Goal: Complete application form

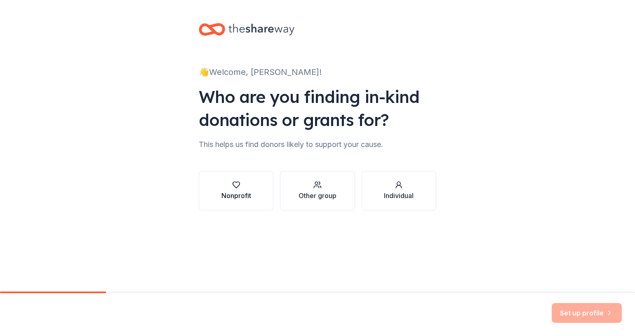
click at [247, 191] on div "Nonprofit" at bounding box center [236, 196] width 30 height 10
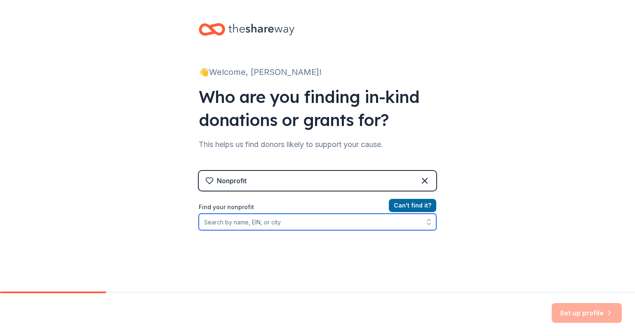
click at [237, 225] on input "Find your nonprofit" at bounding box center [317, 222] width 237 height 16
type input "Soul Reborn"
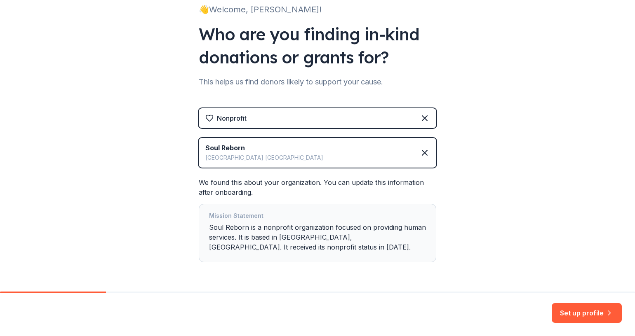
scroll to position [89, 0]
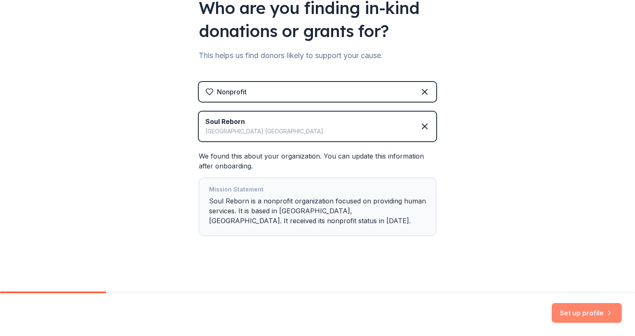
click at [587, 307] on button "Set up profile" at bounding box center [587, 313] width 70 height 20
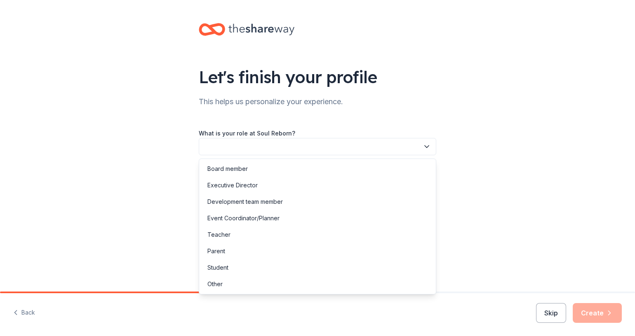
click at [427, 143] on icon "button" at bounding box center [427, 147] width 8 height 8
drag, startPoint x: 224, startPoint y: 281, endPoint x: 214, endPoint y: 282, distance: 10.0
click at [214, 282] on div "Other" at bounding box center [214, 284] width 15 height 10
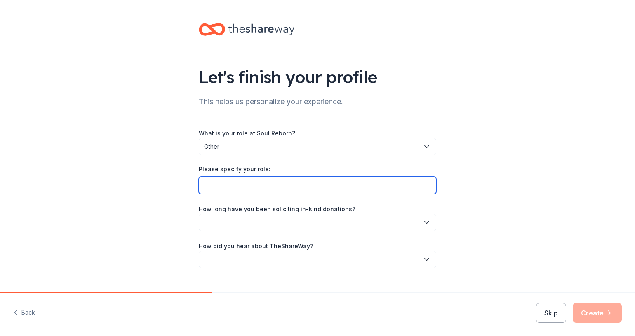
click at [242, 188] on input "Please specify your role:" at bounding box center [317, 185] width 237 height 17
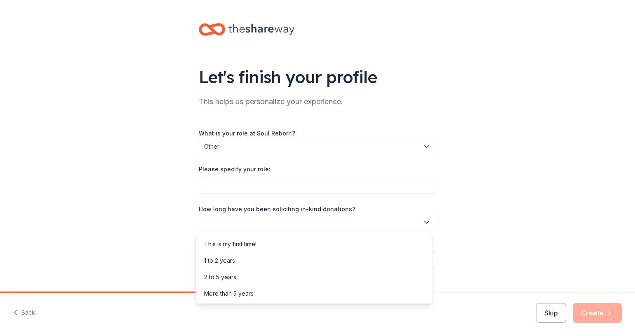
click at [423, 221] on icon "button" at bounding box center [427, 222] width 8 height 8
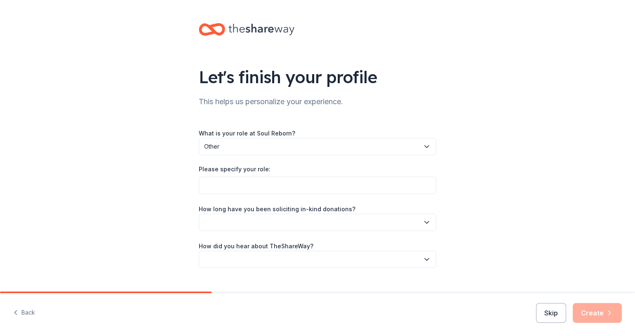
click at [423, 221] on icon "button" at bounding box center [427, 222] width 8 height 8
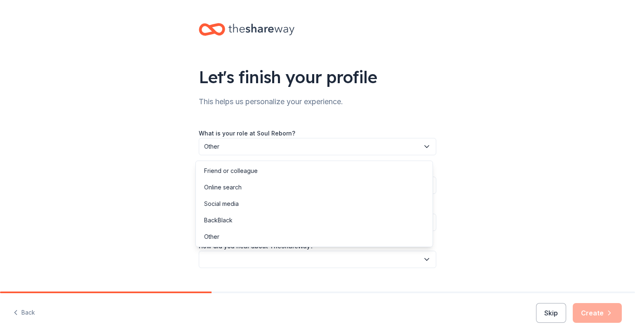
click at [424, 261] on icon "button" at bounding box center [427, 260] width 8 height 8
click at [518, 200] on div "Let's finish your profile This helps us personalize your experience. What is yo…" at bounding box center [317, 154] width 635 height 308
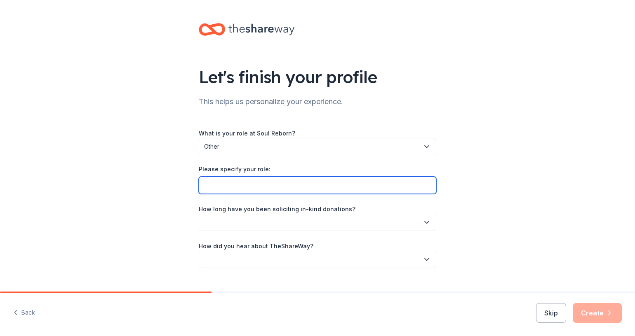
click at [376, 185] on input "Please specify your role:" at bounding box center [317, 185] width 237 height 17
type input "Owner"
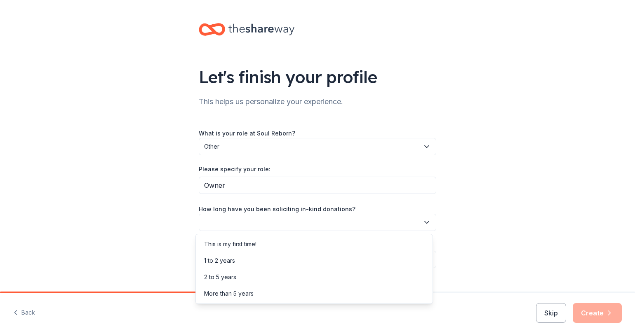
click at [423, 219] on icon "button" at bounding box center [427, 222] width 8 height 8
click at [258, 278] on div "2 to 5 years" at bounding box center [313, 277] width 233 height 16
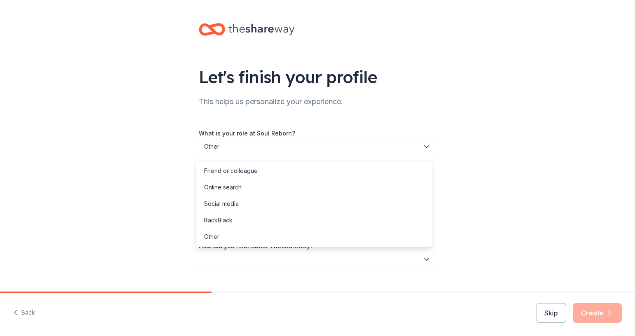
click at [272, 261] on button "button" at bounding box center [317, 259] width 237 height 17
click at [257, 175] on div "Friend or colleague" at bounding box center [313, 171] width 233 height 16
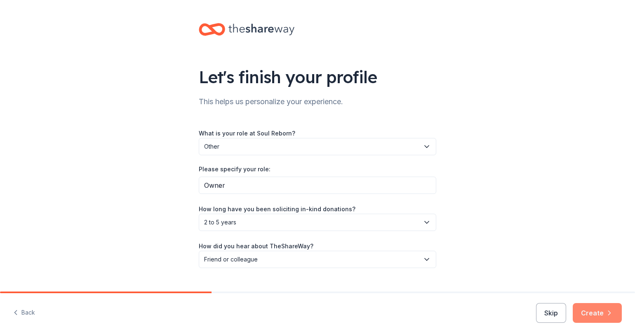
click at [589, 308] on button "Create" at bounding box center [597, 313] width 49 height 20
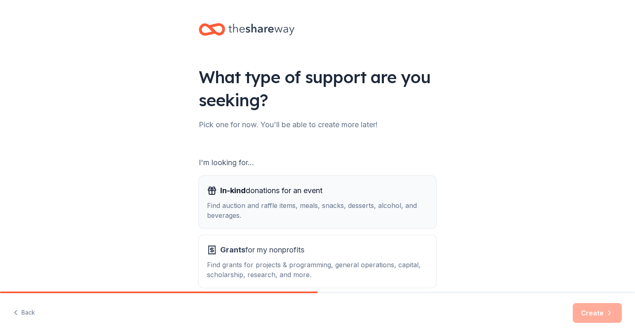
scroll to position [41, 0]
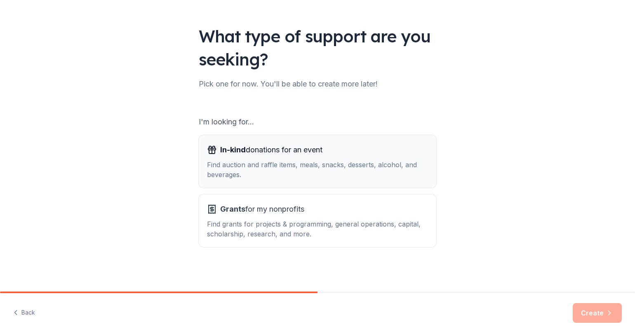
click at [284, 153] on span "In-kind donations for an event" at bounding box center [271, 149] width 102 height 13
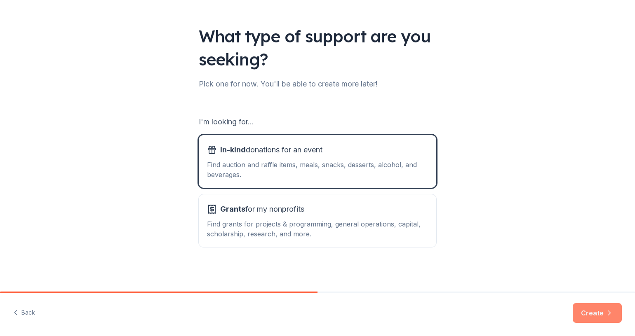
click at [605, 315] on icon "button" at bounding box center [609, 313] width 8 height 8
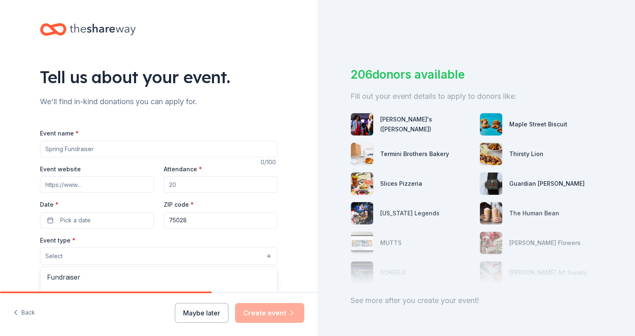
click at [195, 262] on button "Select" at bounding box center [158, 256] width 237 height 17
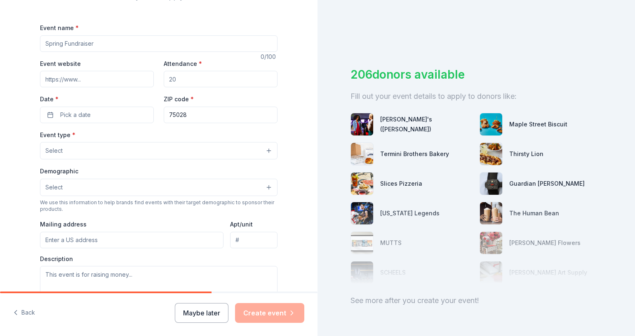
scroll to position [112, 0]
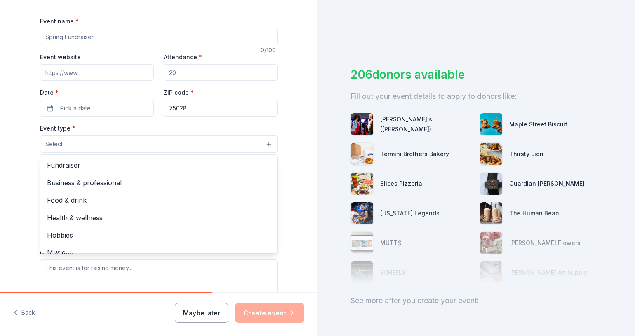
click at [171, 145] on button "Select" at bounding box center [158, 144] width 237 height 17
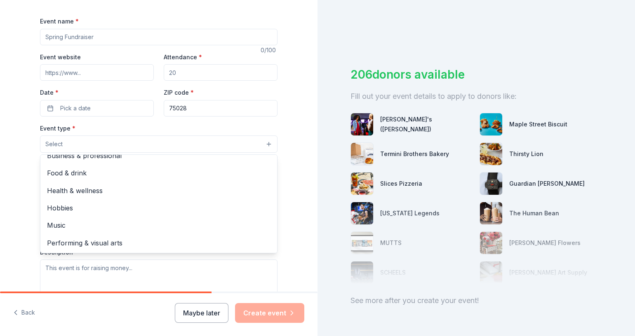
click at [295, 206] on div "Tell us about your event. We'll find in-kind donations you can apply for. Event…" at bounding box center [158, 162] width 317 height 549
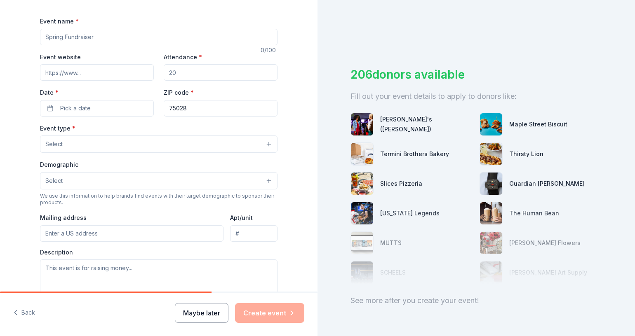
click at [184, 316] on button "Maybe later" at bounding box center [202, 313] width 54 height 20
click at [194, 312] on button "Maybe later" at bounding box center [202, 313] width 54 height 20
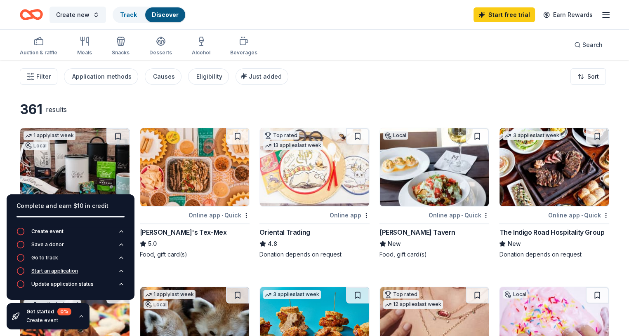
click at [56, 272] on div "Start an application" at bounding box center [54, 271] width 47 height 7
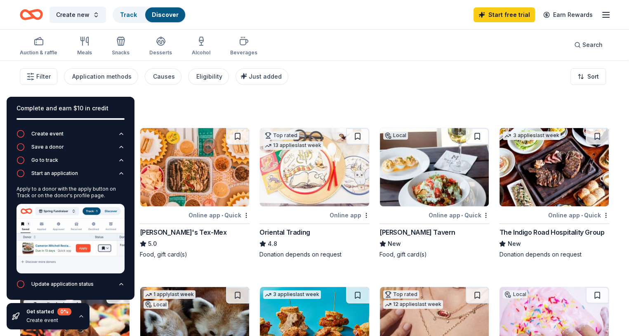
click at [239, 105] on div "361 results" at bounding box center [135, 109] width 230 height 16
click at [309, 87] on div "Filter Application methods Causes Eligibility Just added Sort" at bounding box center [314, 76] width 629 height 33
click at [54, 108] on div "Complete and earn $10 in credit" at bounding box center [70, 108] width 108 height 10
click at [15, 86] on div "Filter Application methods Causes Eligibility Just added Sort" at bounding box center [314, 76] width 629 height 33
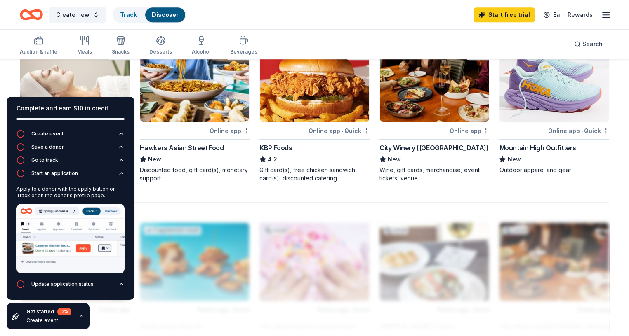
scroll to position [561, 0]
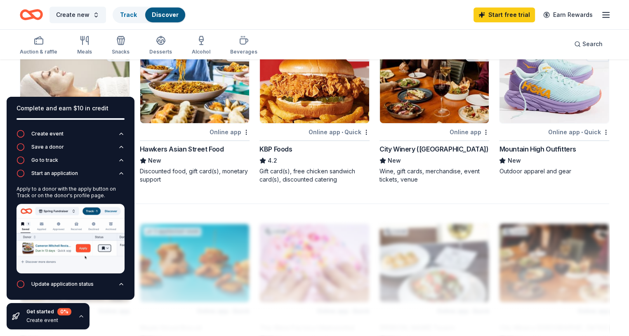
click at [11, 72] on div "361 results 1 apply last week Local Online app • Quick Foxtail Coffee Co. New C…" at bounding box center [314, 17] width 629 height 1035
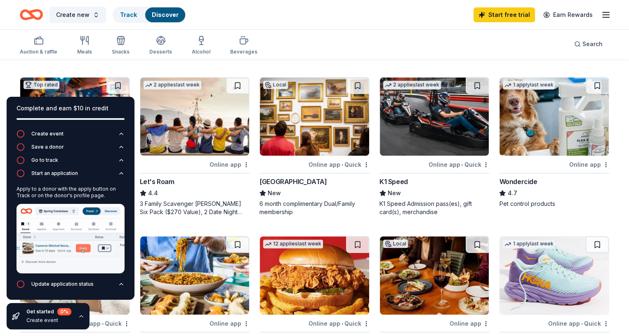
scroll to position [366, 0]
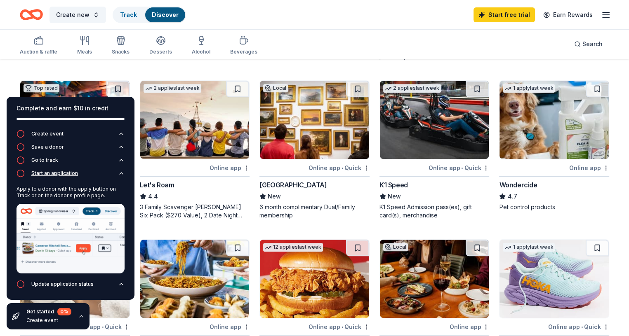
click at [52, 174] on div "Start an application" at bounding box center [54, 173] width 47 height 7
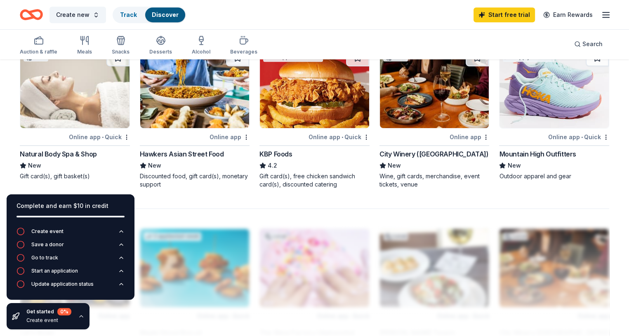
scroll to position [545, 0]
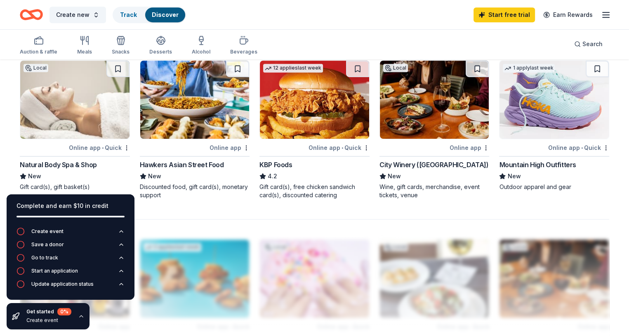
click at [90, 164] on div "Natural Body Spa & Shop" at bounding box center [58, 165] width 77 height 10
click at [89, 44] on icon "button" at bounding box center [85, 40] width 10 height 10
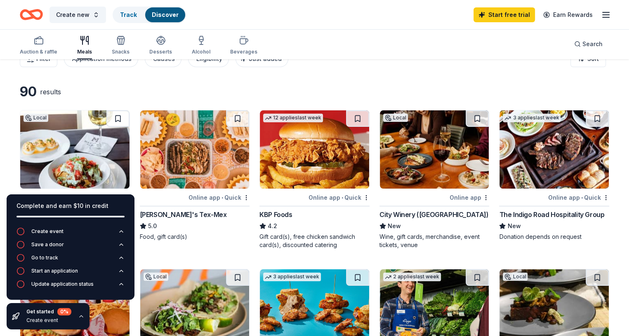
scroll to position [16, 0]
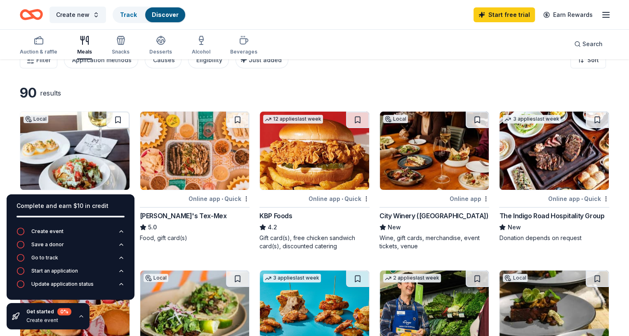
click at [601, 13] on icon "button" at bounding box center [606, 15] width 10 height 10
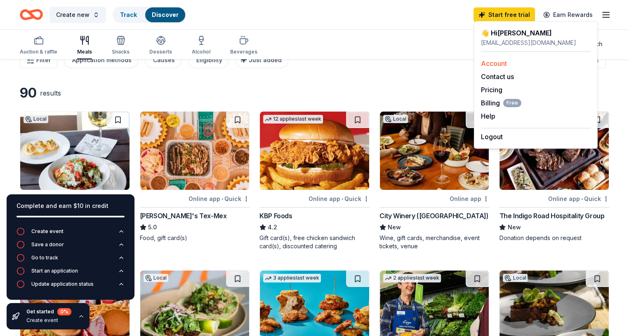
click at [490, 64] on link "Account" at bounding box center [494, 63] width 26 height 8
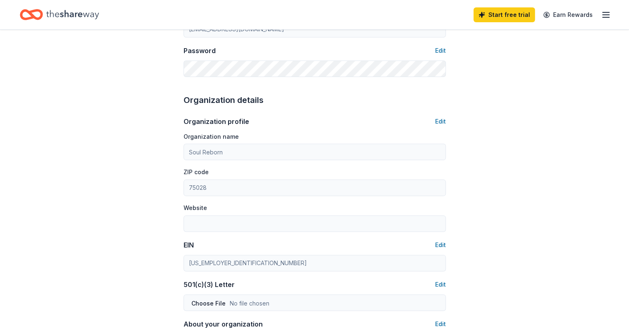
scroll to position [198, 0]
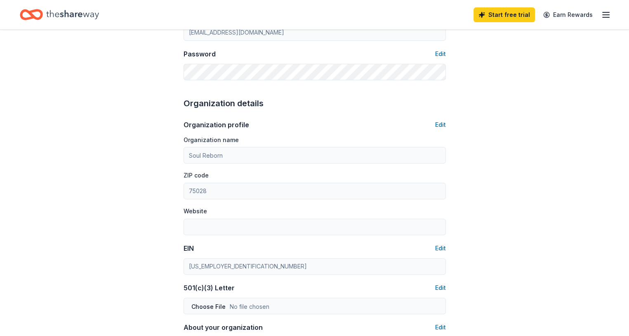
click at [432, 126] on div "Organization profile Edit" at bounding box center [314, 125] width 262 height 10
click at [440, 123] on button "Edit" at bounding box center [440, 125] width 11 height 10
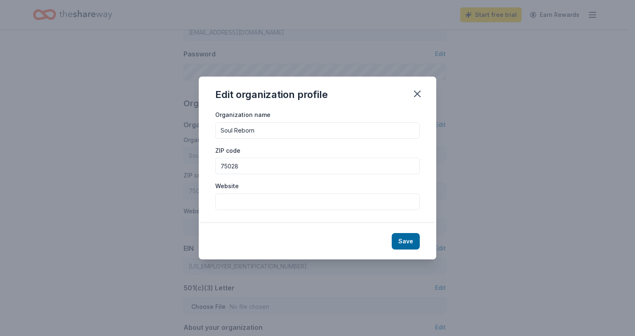
click at [262, 127] on input "Soul Reborn" at bounding box center [317, 130] width 204 height 16
click at [253, 166] on input "75028" at bounding box center [317, 166] width 204 height 16
click at [415, 96] on icon "button" at bounding box center [417, 94] width 6 height 6
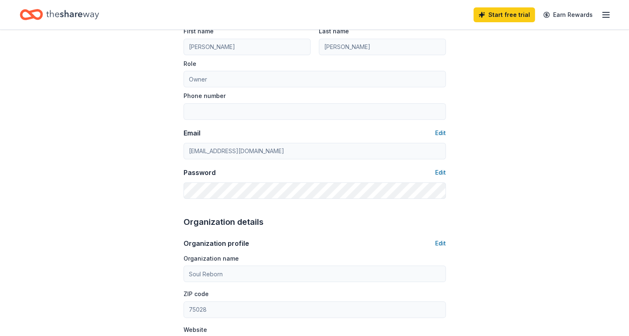
scroll to position [0, 0]
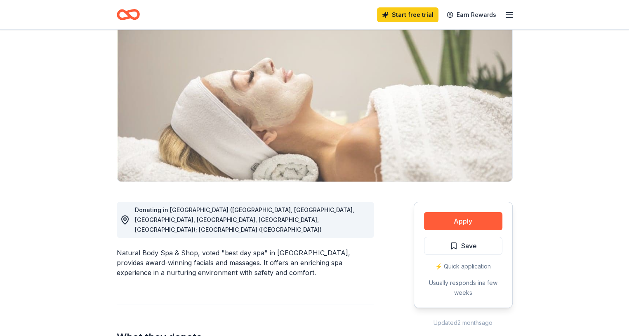
scroll to position [67, 0]
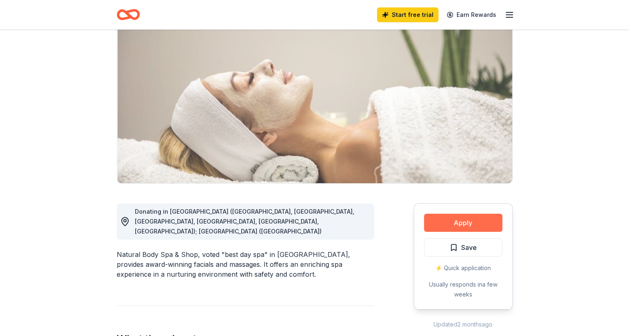
click at [464, 220] on button "Apply" at bounding box center [463, 223] width 78 height 18
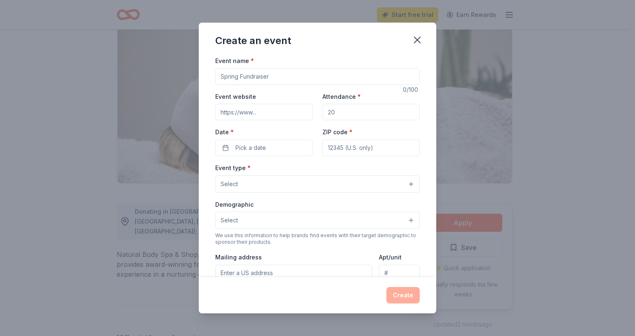
click at [284, 77] on input "Event name *" at bounding box center [317, 76] width 204 height 16
click at [415, 39] on icon "button" at bounding box center [417, 40] width 12 height 12
